Goal: Task Accomplishment & Management: Manage account settings

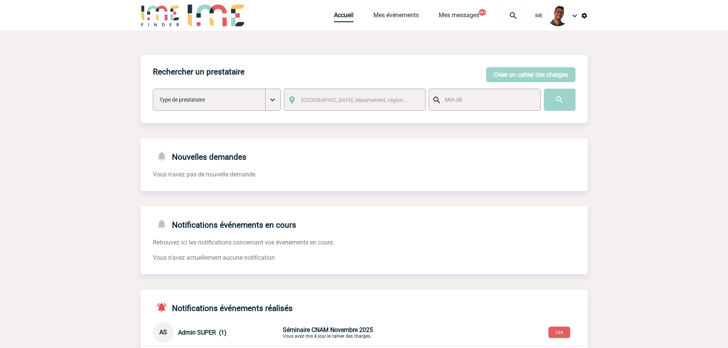
click at [510, 12] on img at bounding box center [514, 15] width 28 height 9
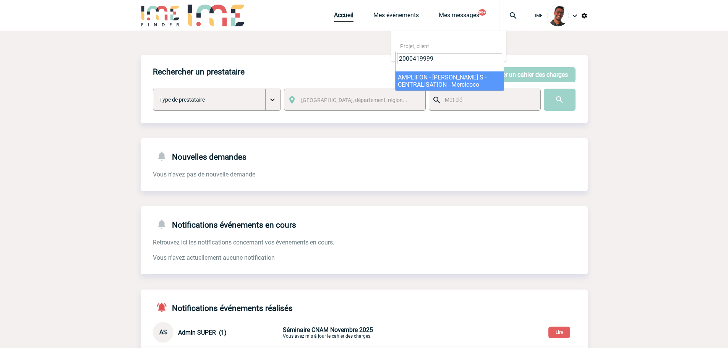
type input "2000419999"
select select "19500"
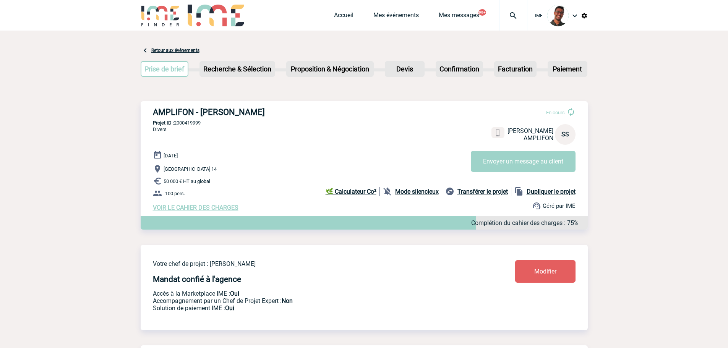
drag, startPoint x: 271, startPoint y: 112, endPoint x: 225, endPoint y: 112, distance: 46.3
click at [225, 112] on h3 "AMPLIFON - [PERSON_NAME]" at bounding box center [267, 112] width 229 height 10
copy h3 "SAINT MARC"
click at [388, 19] on link "Mes événements" at bounding box center [395, 16] width 45 height 11
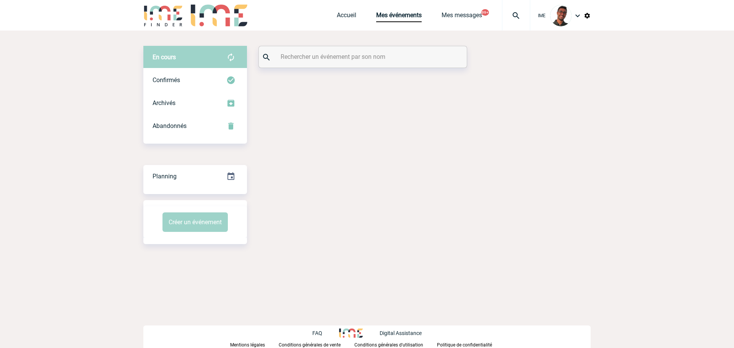
click at [309, 59] on input "text" at bounding box center [364, 56] width 170 height 11
paste input "SAINT MARC"
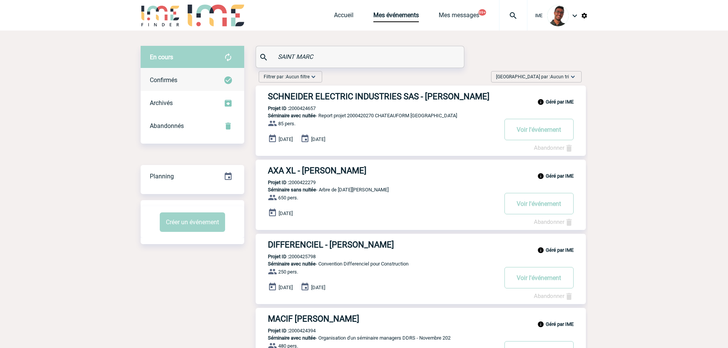
type input "SAINT MARC"
click at [230, 80] on img at bounding box center [228, 80] width 9 height 9
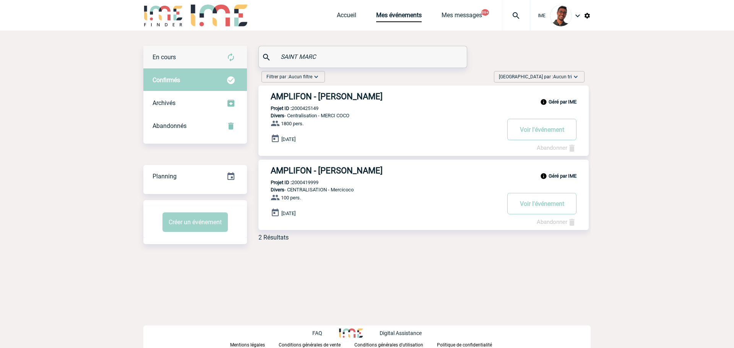
click at [228, 57] on img at bounding box center [230, 57] width 9 height 9
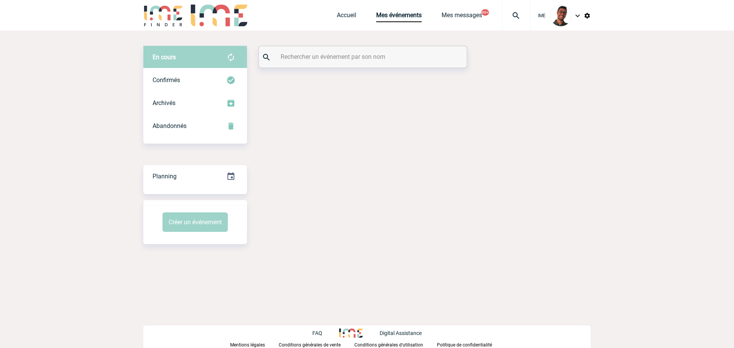
drag, startPoint x: 0, startPoint y: 0, endPoint x: 335, endPoint y: 56, distance: 339.6
click at [335, 56] on input "text" at bounding box center [364, 56] width 170 height 11
click at [292, 58] on input "sanit marc" at bounding box center [364, 56] width 170 height 11
type input "saint marc"
click at [213, 119] on div "Abandonnés" at bounding box center [195, 126] width 104 height 23
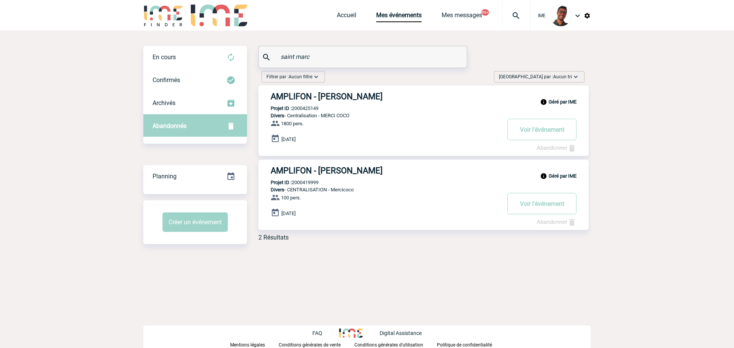
click at [200, 123] on div "Abandonnés" at bounding box center [195, 126] width 104 height 23
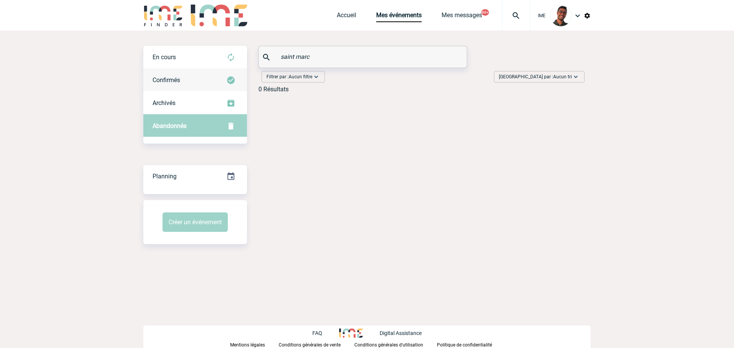
click at [201, 76] on div "Confirmés" at bounding box center [195, 80] width 104 height 23
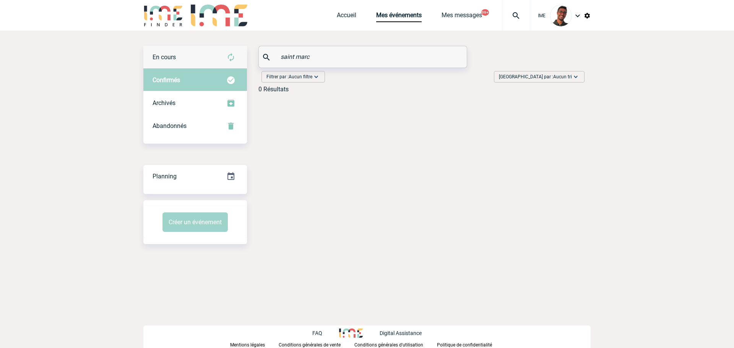
click at [202, 54] on div "En cours" at bounding box center [195, 57] width 104 height 23
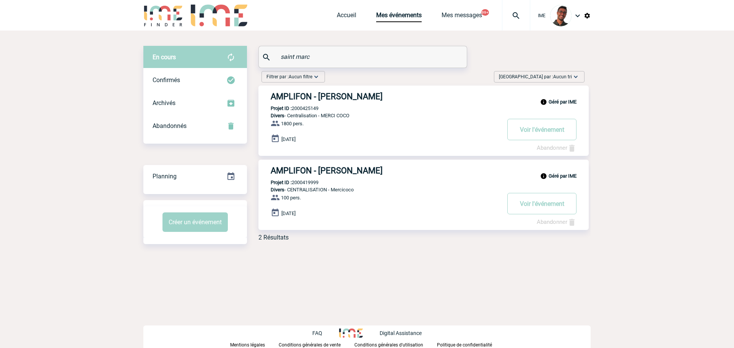
click at [299, 171] on h3 "AMPLIFON - Sonia SAINT MARC" at bounding box center [385, 171] width 229 height 10
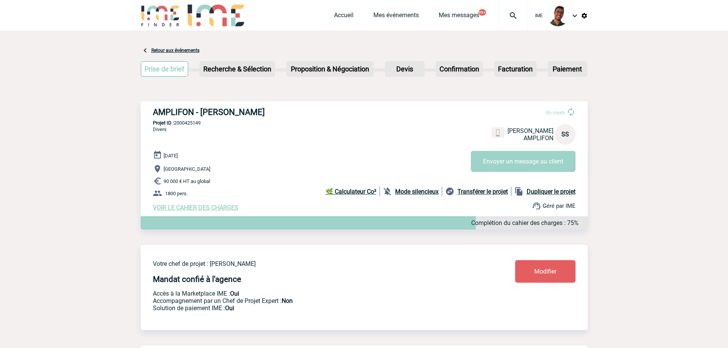
click at [196, 126] on p "Projet ID : 2000425149" at bounding box center [364, 123] width 447 height 6
copy p "2000425149"
click at [510, 18] on img at bounding box center [514, 15] width 28 height 9
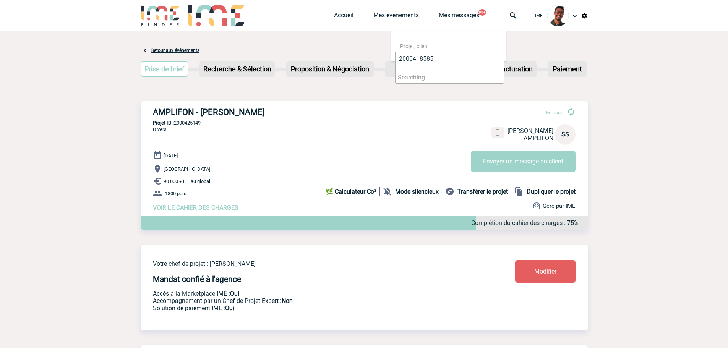
type input "2000418585"
select select "18086"
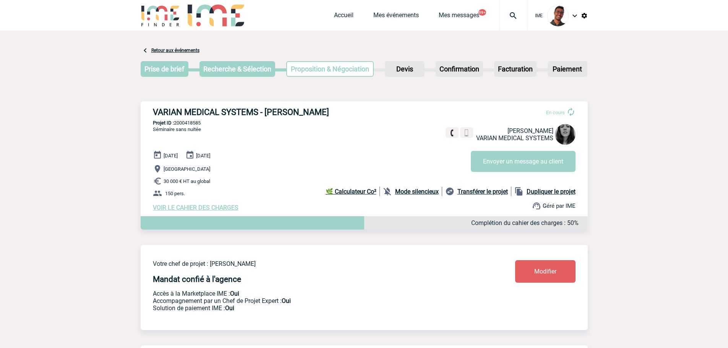
click at [279, 146] on div "VARIAN MEDICAL SYSTEMS - Justine PAGANO En cours Justine PAGANO VARIAN MEDICAL …" at bounding box center [364, 159] width 447 height 116
click at [403, 23] on div "Accueil Mes événements Mes messages 99+ Projet, client Projet, client" at bounding box center [430, 15] width 193 height 31
click at [399, 14] on link "Mes événements" at bounding box center [395, 16] width 45 height 11
click at [399, 10] on div "Accueil Mes événements Mes messages 99+ Projet, client Projet, client" at bounding box center [430, 15] width 193 height 31
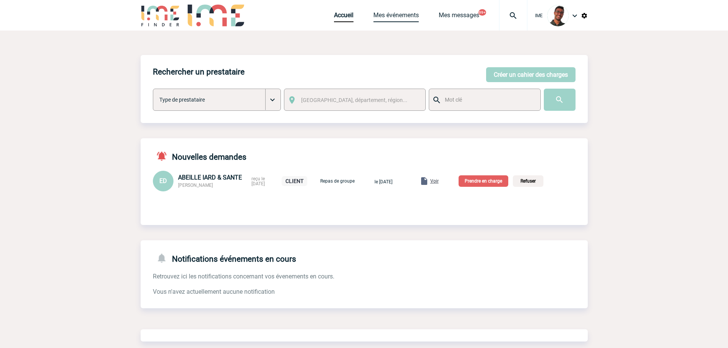
drag, startPoint x: 0, startPoint y: 0, endPoint x: 383, endPoint y: 13, distance: 382.9
click at [383, 13] on link "Mes événements" at bounding box center [395, 16] width 45 height 11
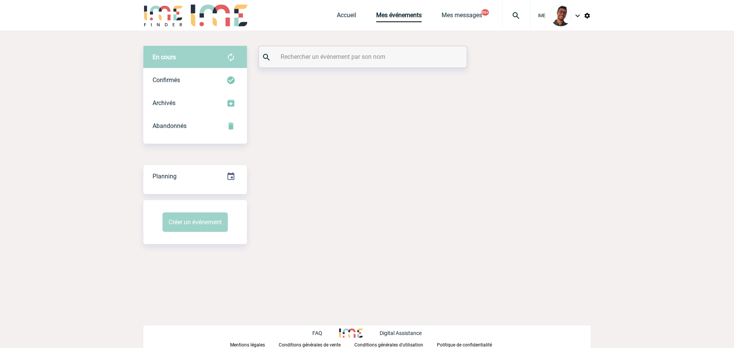
click at [333, 57] on input "text" at bounding box center [364, 56] width 170 height 11
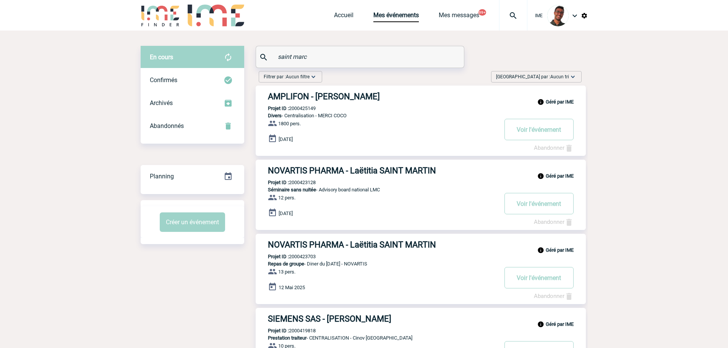
type input "saint marc"
click at [311, 95] on h3 "AMPLIFON - Sonia SAINT MARC" at bounding box center [382, 97] width 229 height 10
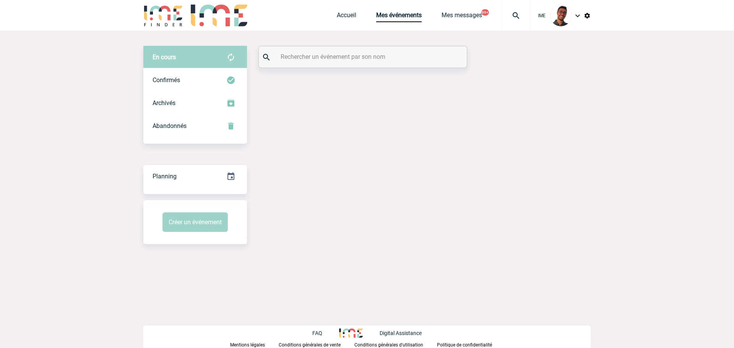
click at [291, 59] on input "text" at bounding box center [364, 56] width 170 height 11
paste input "CROUZET"
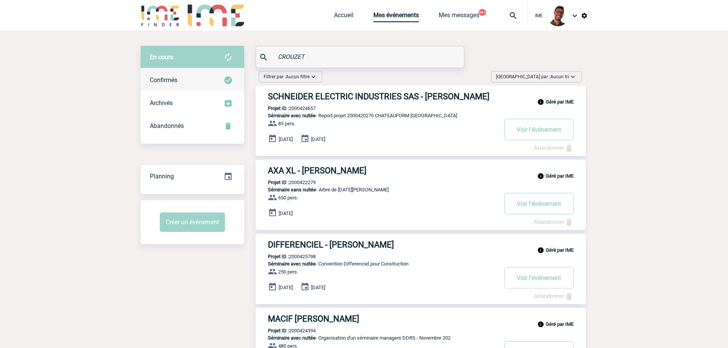
click at [180, 76] on div "Confirmés" at bounding box center [193, 80] width 104 height 23
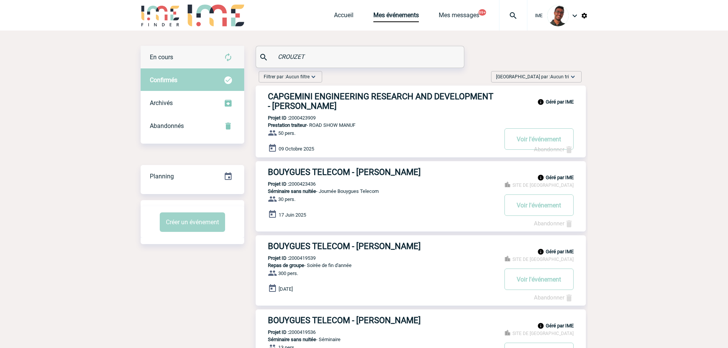
click at [193, 59] on div "En cours" at bounding box center [193, 57] width 104 height 23
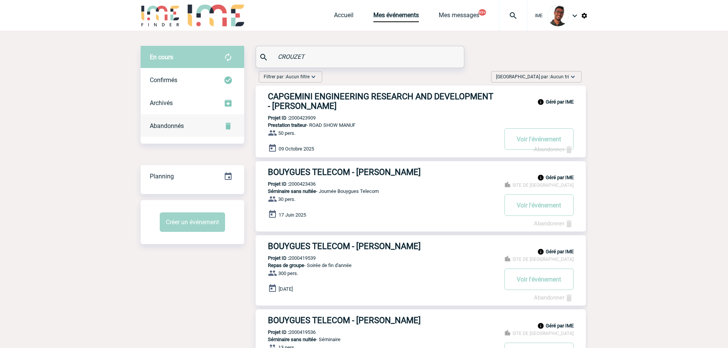
click at [202, 125] on div "Abandonnés" at bounding box center [193, 126] width 104 height 23
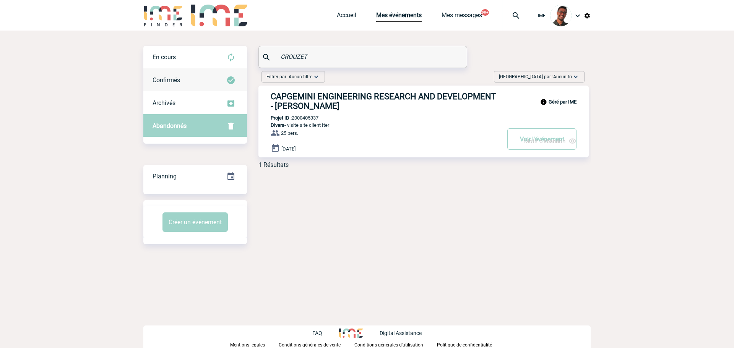
click at [200, 77] on div "Confirmés" at bounding box center [195, 80] width 104 height 23
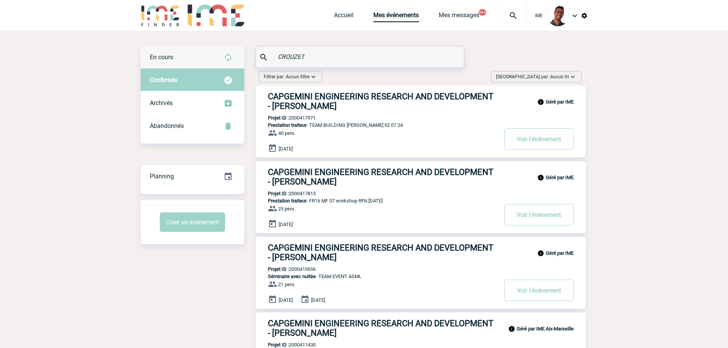
drag, startPoint x: 358, startPoint y: 56, endPoint x: 231, endPoint y: 55, distance: 126.9
click at [231, 55] on div "En cours En cours Confirmés Archivés Abandonnés En cours Confirmés Archivés Aba…" at bounding box center [364, 262] width 447 height 432
paste input "LEBLOND"
click at [192, 51] on div "En cours" at bounding box center [193, 57] width 104 height 23
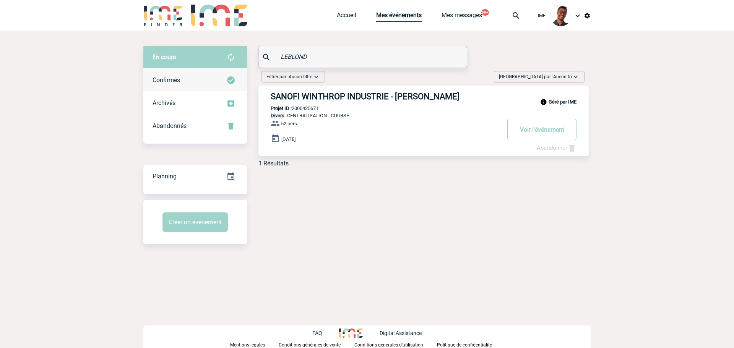
click at [194, 80] on div "Confirmés" at bounding box center [195, 80] width 104 height 23
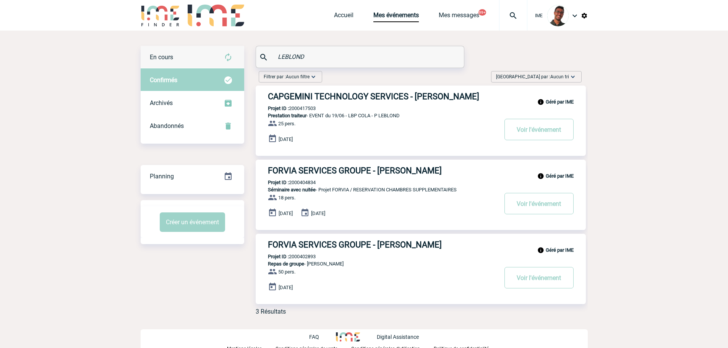
click at [194, 63] on div "En cours" at bounding box center [193, 57] width 104 height 23
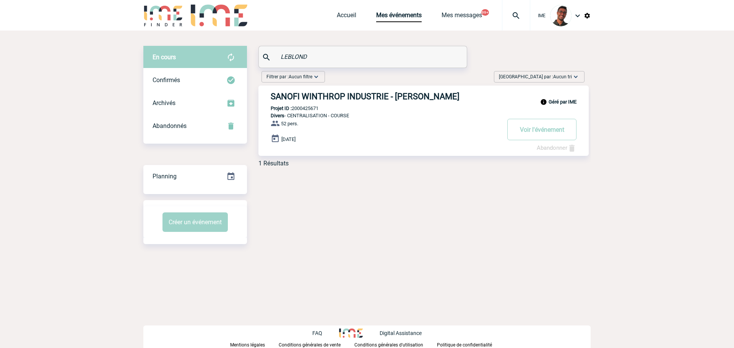
drag, startPoint x: 334, startPoint y: 57, endPoint x: 264, endPoint y: 47, distance: 70.7
click at [264, 47] on div "LEBLOND" at bounding box center [363, 56] width 208 height 21
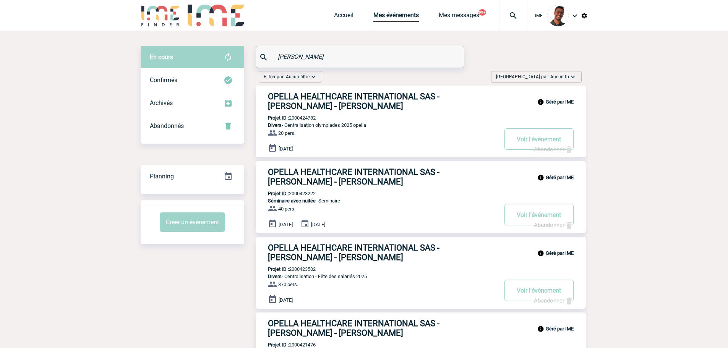
drag, startPoint x: 305, startPoint y: 53, endPoint x: 245, endPoint y: 45, distance: 60.5
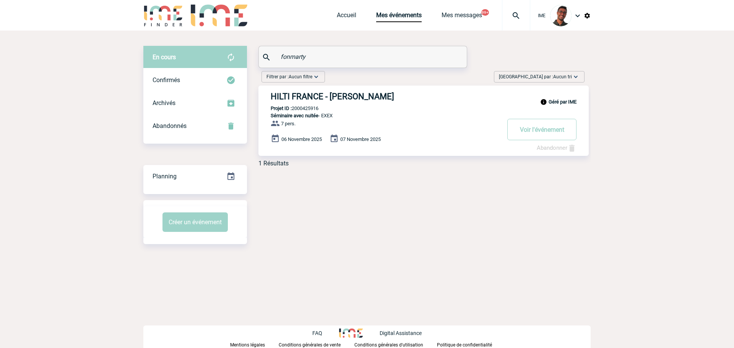
type input "fonmarty"
click at [317, 97] on h3 "HILTI FRANCE - Pierre FONMARTY" at bounding box center [385, 97] width 229 height 10
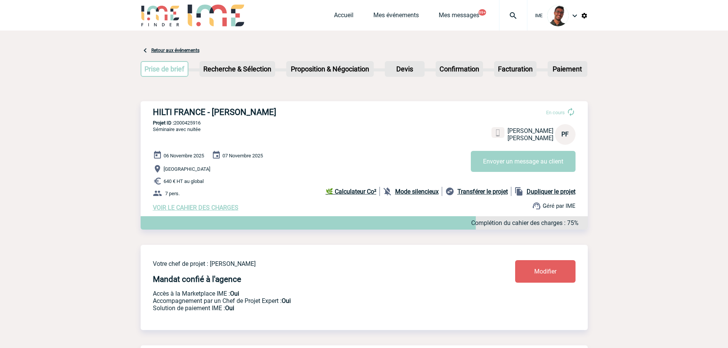
click at [194, 127] on div "HILTI FRANCE - [PERSON_NAME] En cours [PERSON_NAME] PF Envoyer un message au cl…" at bounding box center [364, 159] width 447 height 116
click at [194, 125] on p "Projet ID : 2000425916" at bounding box center [364, 123] width 447 height 6
copy p "2000425916"
click at [260, 137] on div "HILTI FRANCE - Pierre FONMARTY En cours Pierre FONMARTY HILTI FRANCE PF Envoyer…" at bounding box center [364, 159] width 447 height 116
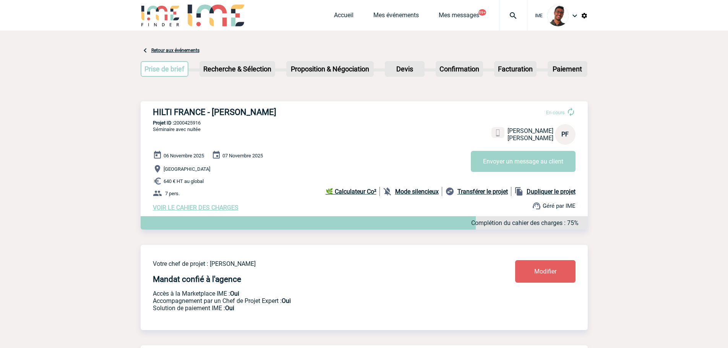
click at [583, 14] on img at bounding box center [584, 15] width 7 height 7
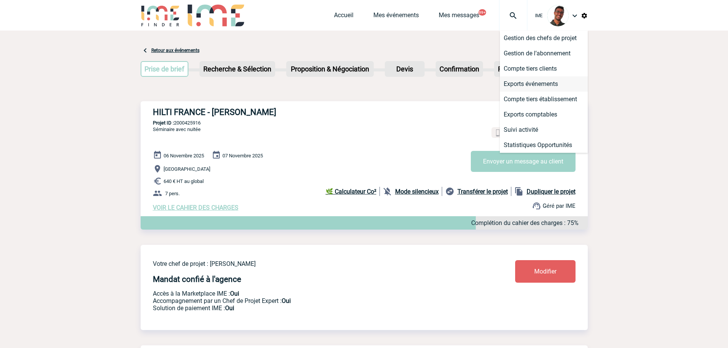
click at [537, 82] on li "Exports événements" at bounding box center [544, 83] width 88 height 15
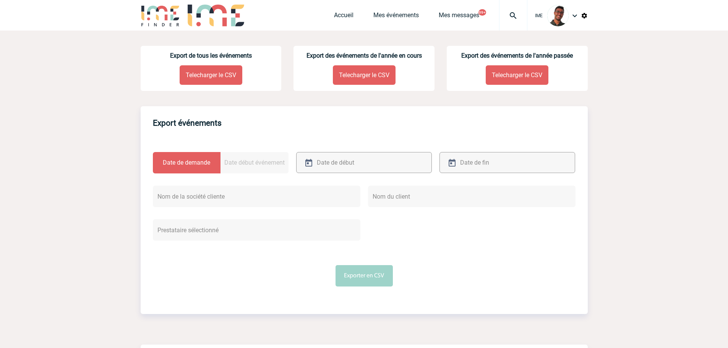
click at [340, 172] on div at bounding box center [364, 162] width 136 height 21
click at [342, 167] on input "text" at bounding box center [355, 162] width 81 height 11
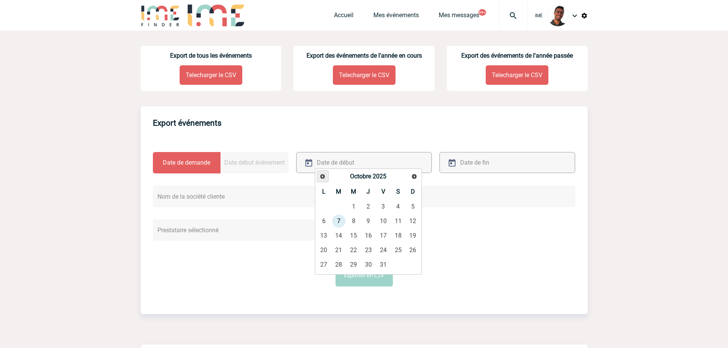
click at [323, 177] on span "Précédent" at bounding box center [323, 177] width 6 height 6
click at [369, 249] on link "25" at bounding box center [368, 251] width 14 height 14
type input "[DATE]"
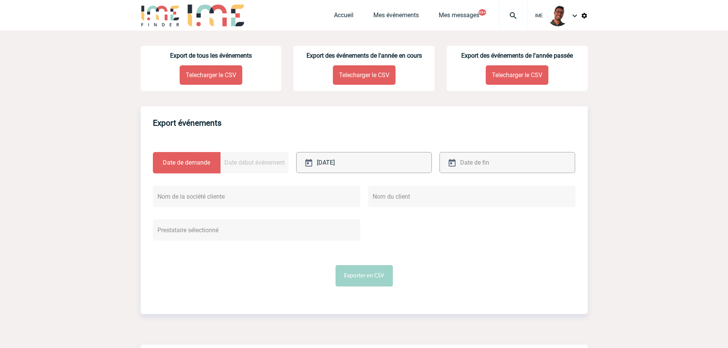
click at [476, 165] on input "text" at bounding box center [498, 162] width 81 height 11
click at [478, 222] on link "7" at bounding box center [482, 221] width 14 height 14
type input "[DATE]"
click at [344, 265] on form "Date de demande Date début événement [DATE] [DATE]" at bounding box center [364, 219] width 423 height 135
click at [345, 266] on button "Exporter en CSV" at bounding box center [364, 275] width 57 height 21
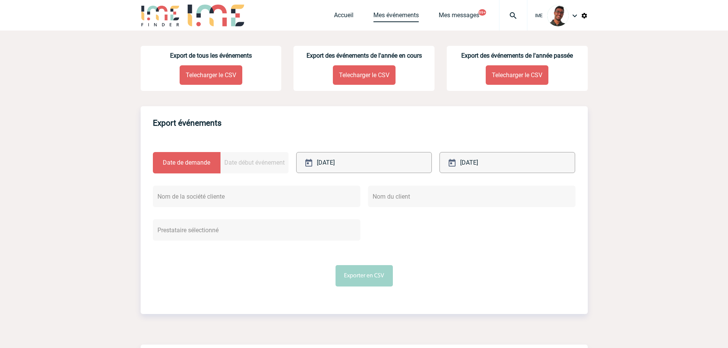
click at [381, 13] on link "Mes événements" at bounding box center [395, 16] width 45 height 11
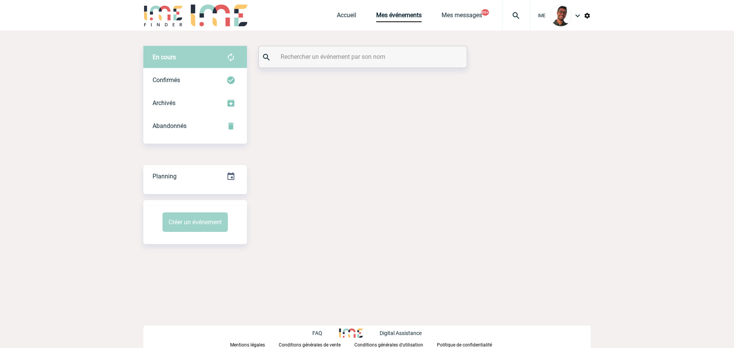
click at [322, 40] on div "En cours En cours Confirmés Archivés Abandonnés En cours Confirmés Archivés Aba…" at bounding box center [366, 145] width 447 height 229
click at [316, 51] on div at bounding box center [363, 56] width 208 height 21
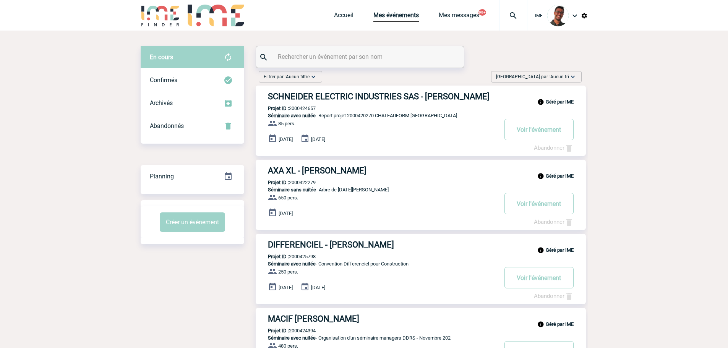
click at [329, 59] on input "text" at bounding box center [361, 56] width 170 height 11
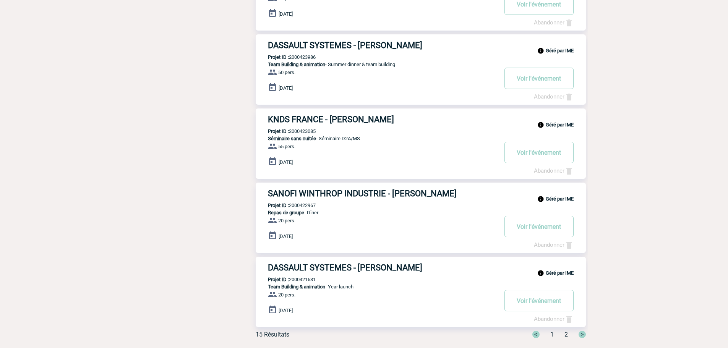
scroll to position [522, 0]
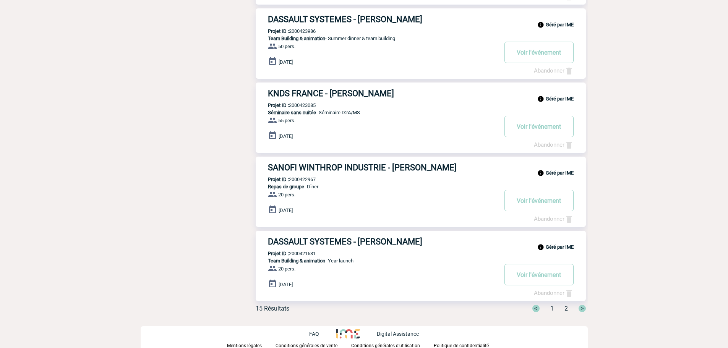
click at [565, 308] on span "2" at bounding box center [566, 308] width 3 height 7
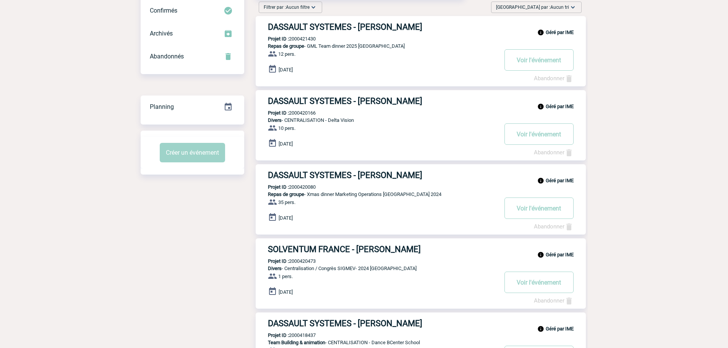
scroll to position [151, 0]
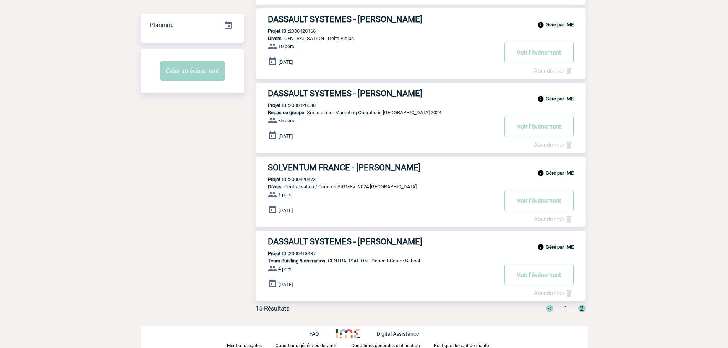
click at [566, 305] on span "1" at bounding box center [565, 308] width 3 height 7
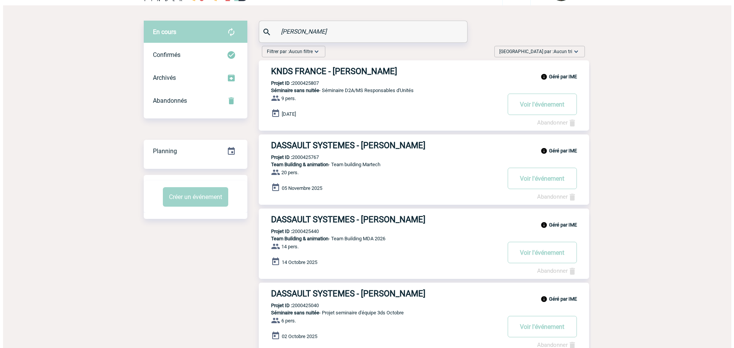
scroll to position [0, 0]
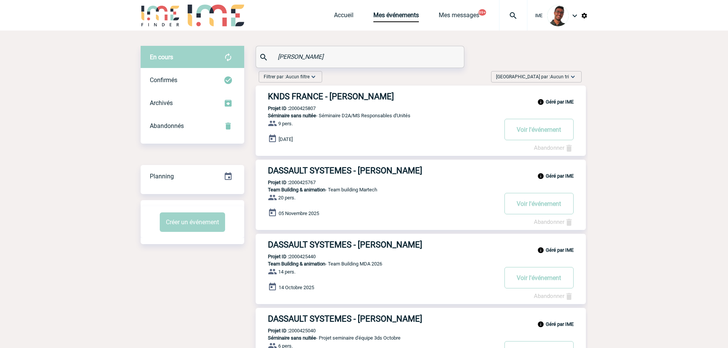
drag, startPoint x: 369, startPoint y: 61, endPoint x: 213, endPoint y: 41, distance: 156.8
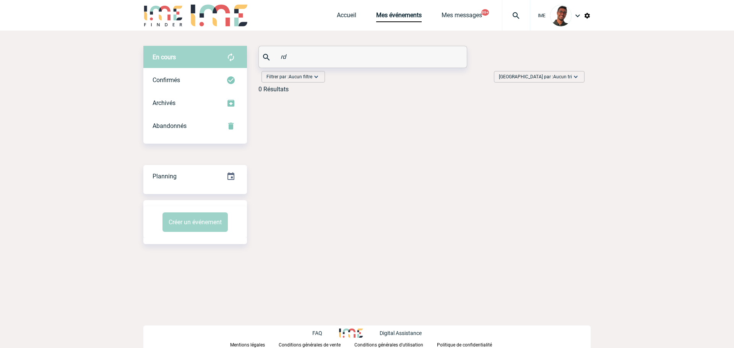
type input "d"
paste input "SIVANTHONG"
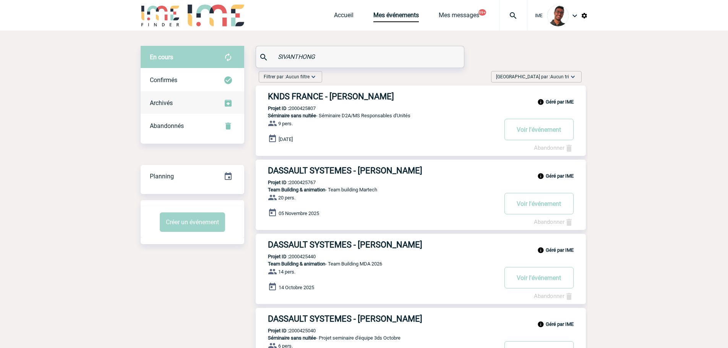
type input "SIVANTHONG"
click at [177, 110] on div "Archivés" at bounding box center [193, 103] width 104 height 23
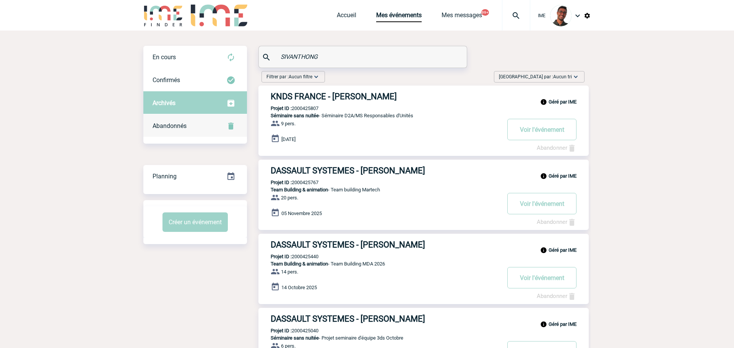
click at [175, 122] on div "Abandonnés" at bounding box center [195, 126] width 104 height 23
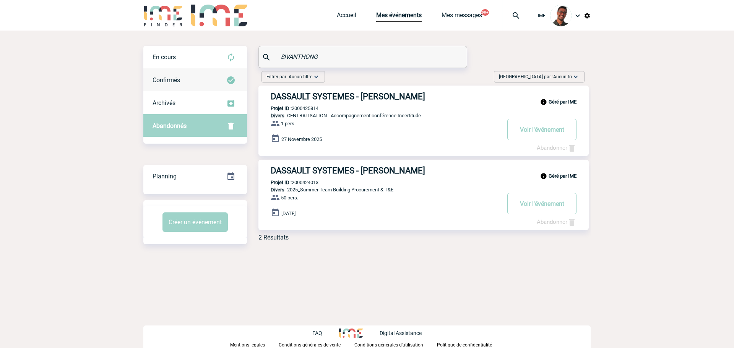
click at [189, 74] on div "Confirmés" at bounding box center [195, 80] width 104 height 23
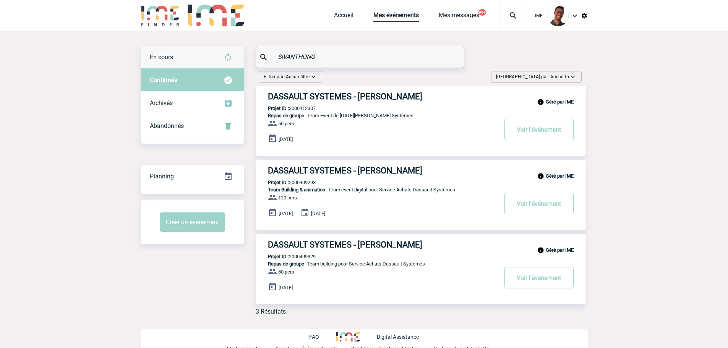
click at [197, 54] on div "En cours" at bounding box center [193, 57] width 104 height 23
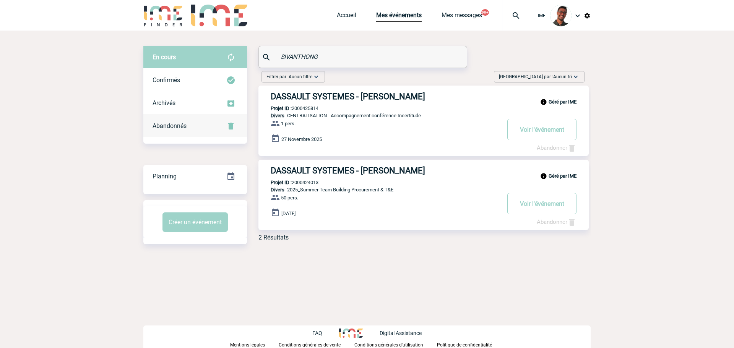
click at [175, 118] on div "Abandonnés" at bounding box center [195, 126] width 104 height 23
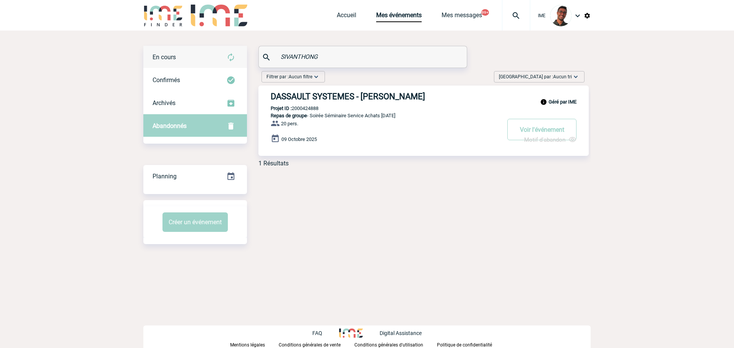
click at [196, 59] on div "En cours" at bounding box center [195, 57] width 104 height 23
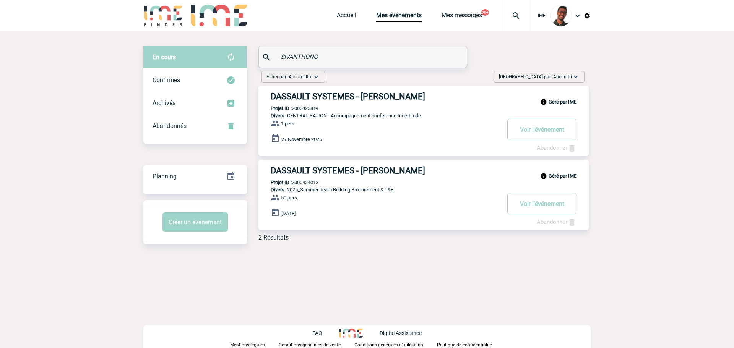
click at [299, 92] on h3 "DASSAULT SYSTEMES - Carole SIVANTHONG" at bounding box center [385, 97] width 229 height 10
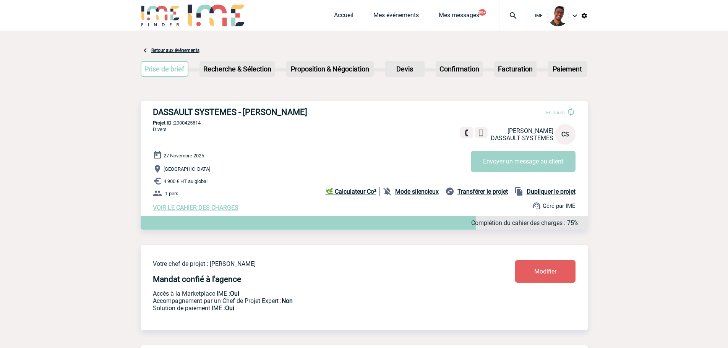
click at [198, 124] on p "Projet ID : 2000425814" at bounding box center [364, 123] width 447 height 6
copy p "2000425814"
click at [213, 133] on div "DASSAULT SYSTEMES - [PERSON_NAME] En cours [PERSON_NAME] DASSAULT SYSTEMES CS E…" at bounding box center [364, 159] width 447 height 116
click at [181, 121] on div "DASSAULT SYSTEMES - [PERSON_NAME] En cours [PERSON_NAME] DASSAULT SYSTEMES CS E…" at bounding box center [364, 159] width 447 height 116
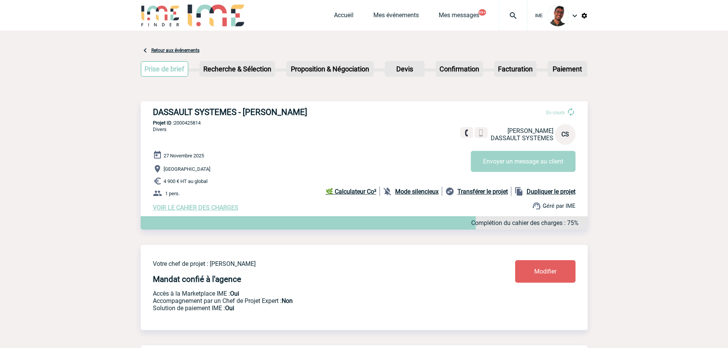
click at [181, 121] on div "DASSAULT SYSTEMES - [PERSON_NAME] En cours [PERSON_NAME] DASSAULT SYSTEMES CS E…" at bounding box center [364, 159] width 447 height 116
copy p "2000425814"
click at [290, 143] on div "DASSAULT SYSTEMES - [PERSON_NAME] En cours [PERSON_NAME] DASSAULT SYSTEMES CS E…" at bounding box center [364, 159] width 447 height 116
